Goal: Task Accomplishment & Management: Use online tool/utility

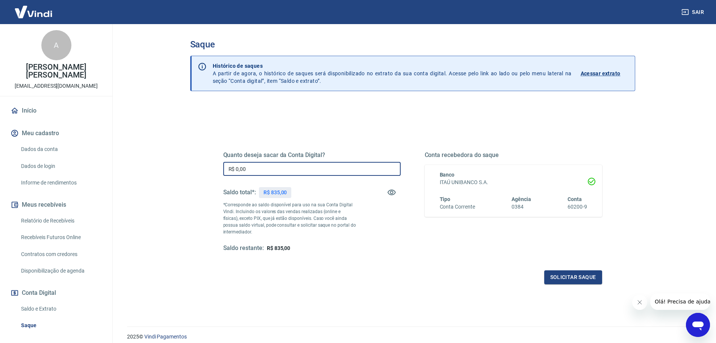
click at [271, 168] on input "R$ 0,00" at bounding box center [311, 169] width 177 height 14
type input "R$ 835,00"
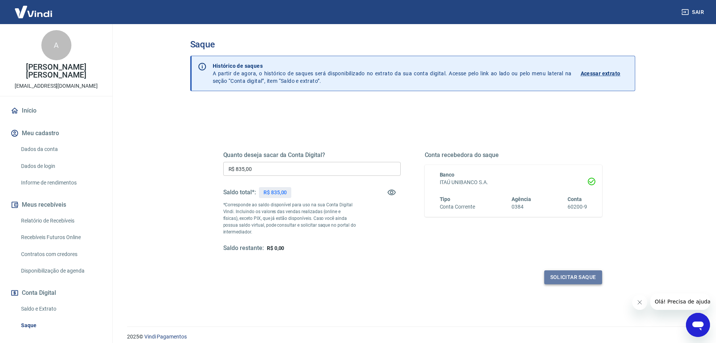
click at [588, 275] on button "Solicitar saque" at bounding box center [573, 277] width 58 height 14
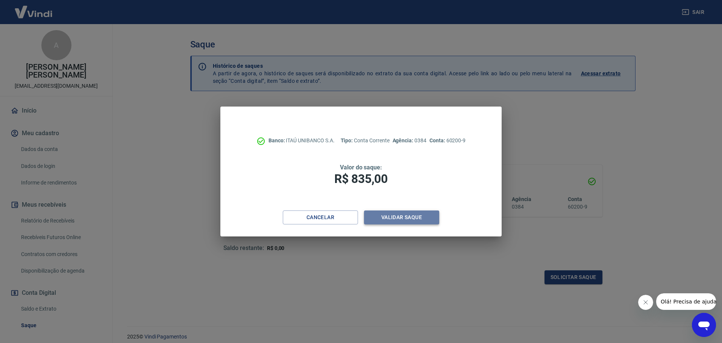
click at [403, 219] on button "Validar saque" at bounding box center [401, 217] width 75 height 14
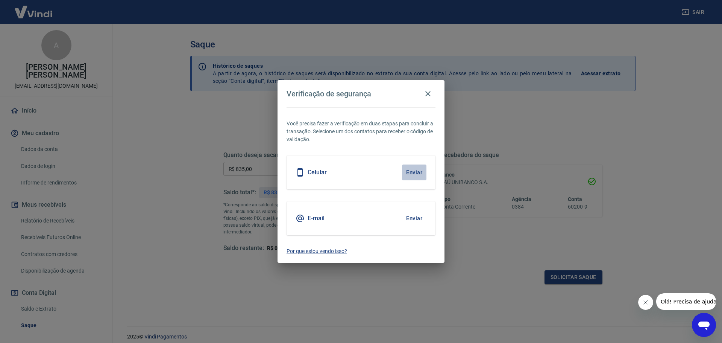
click at [413, 172] on button "Enviar" at bounding box center [414, 172] width 24 height 16
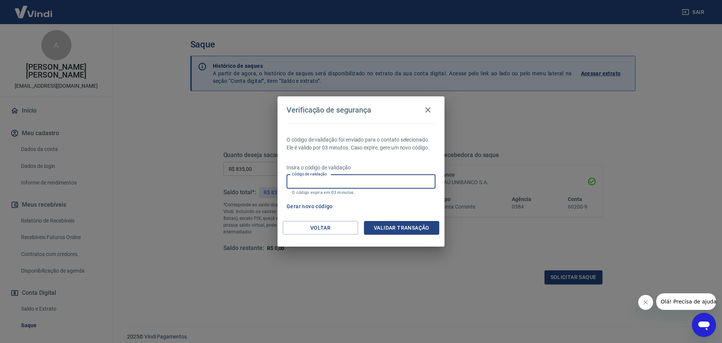
click at [324, 179] on input "Código de validação" at bounding box center [361, 181] width 149 height 14
type input "518691"
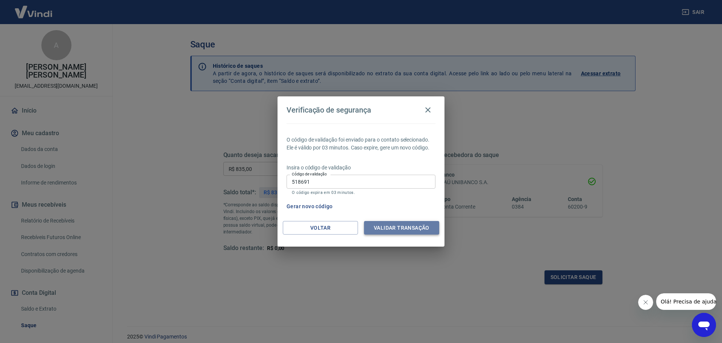
click at [400, 225] on button "Validar transação" at bounding box center [401, 228] width 75 height 14
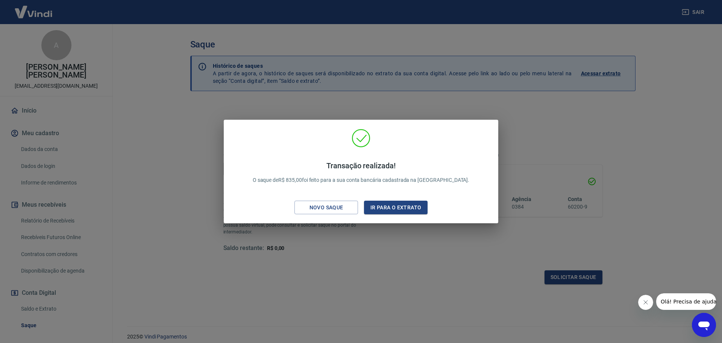
click at [226, 82] on div "Transação realizada! O saque de R$ 835,00 foi feito para a sua conta bancária c…" at bounding box center [361, 171] width 722 height 343
